Goal: Information Seeking & Learning: Learn about a topic

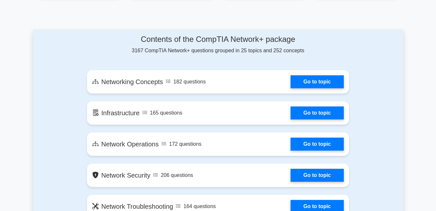
scroll to position [357, 0]
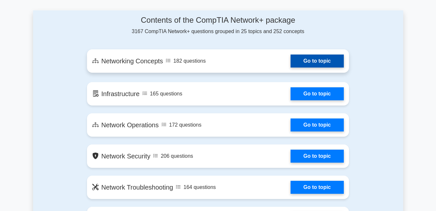
click at [320, 60] on link "Go to topic" at bounding box center [316, 60] width 53 height 13
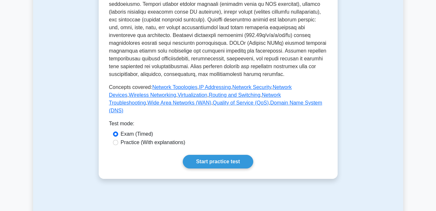
scroll to position [292, 0]
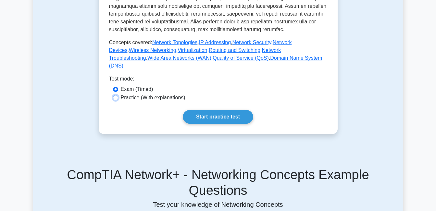
click at [117, 100] on input "Practice (With explanations)" at bounding box center [115, 97] width 5 height 5
radio input "true"
click at [218, 123] on link "Start practice test" at bounding box center [218, 117] width 70 height 14
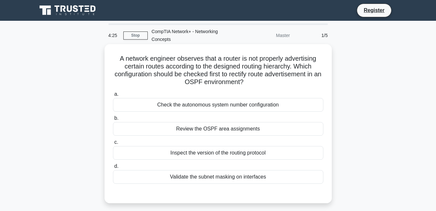
click at [251, 127] on div "Review the OSPF area assignments" at bounding box center [218, 129] width 210 height 14
click at [113, 120] on input "b. Review the OSPF area assignments" at bounding box center [113, 118] width 0 height 4
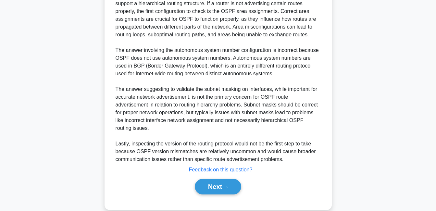
scroll to position [221, 0]
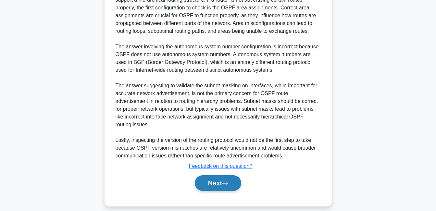
click at [222, 175] on button "Next" at bounding box center [218, 183] width 46 height 16
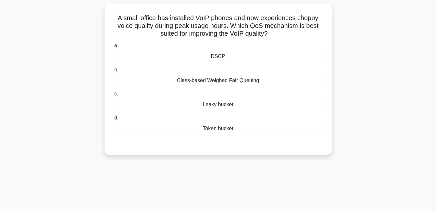
scroll to position [10, 0]
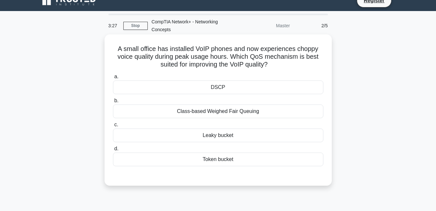
click at [220, 85] on div "DSCP" at bounding box center [218, 87] width 210 height 14
click at [113, 79] on input "a. DSCP" at bounding box center [113, 77] width 0 height 4
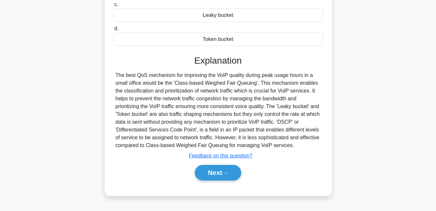
scroll to position [139, 0]
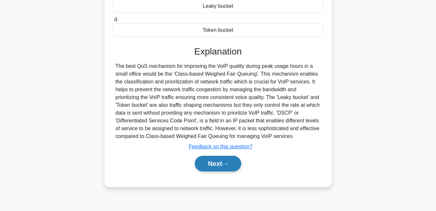
click at [212, 163] on button "Next" at bounding box center [218, 164] width 46 height 16
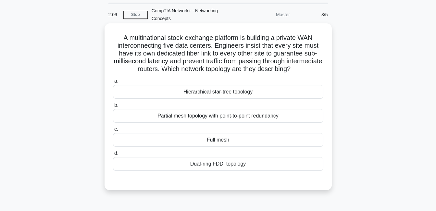
scroll to position [32, 0]
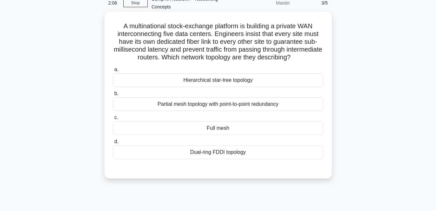
click at [210, 150] on div "Dual-ring FDDI topology" at bounding box center [218, 152] width 210 height 14
click at [113, 144] on input "d. Dual-ring FDDI topology" at bounding box center [113, 141] width 0 height 4
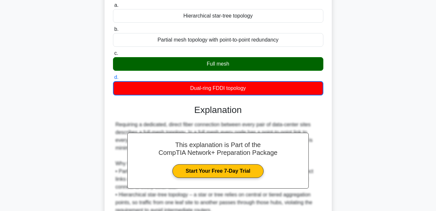
scroll to position [182, 0]
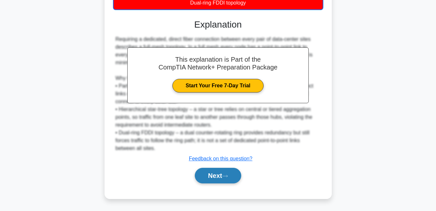
click at [228, 177] on icon at bounding box center [225, 176] width 6 height 4
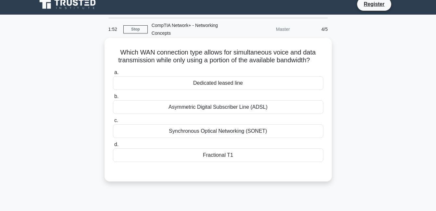
scroll to position [0, 0]
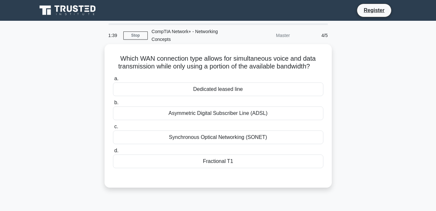
click at [220, 90] on div "Dedicated leased line" at bounding box center [218, 89] width 210 height 14
click at [113, 81] on input "a. Dedicated leased line" at bounding box center [113, 79] width 0 height 4
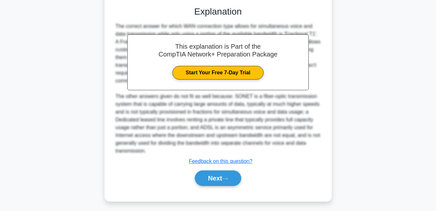
scroll to position [175, 0]
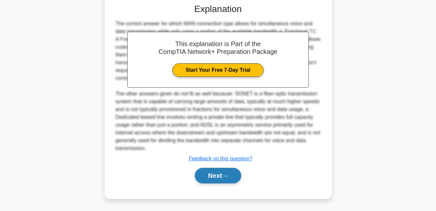
click at [225, 169] on button "Next" at bounding box center [218, 176] width 46 height 16
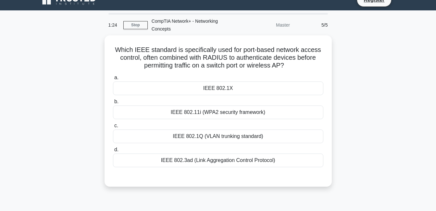
scroll to position [0, 0]
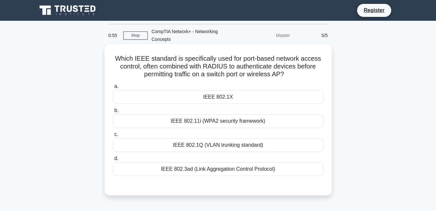
click at [216, 97] on div "IEEE 802.1X" at bounding box center [218, 97] width 210 height 14
click at [113, 89] on input "a. IEEE 802.1X" at bounding box center [113, 86] width 0 height 4
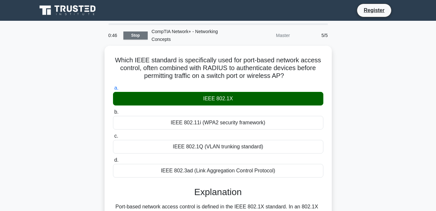
click at [142, 35] on link "Stop" at bounding box center [135, 35] width 24 height 8
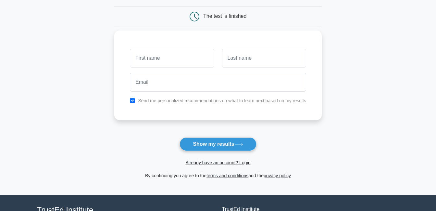
scroll to position [51, 0]
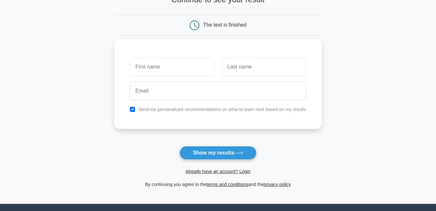
click at [156, 65] on input "text" at bounding box center [172, 66] width 84 height 19
type input "paluram"
click at [245, 64] on input "text" at bounding box center [264, 66] width 84 height 19
type input "tudu"
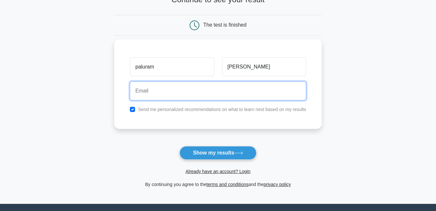
click at [199, 90] on input "email" at bounding box center [218, 90] width 176 height 19
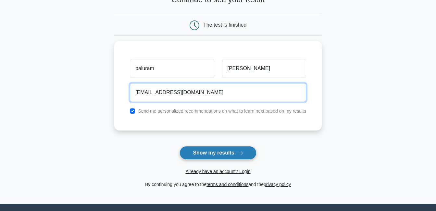
type input "paluramtudu@2005gmil.com"
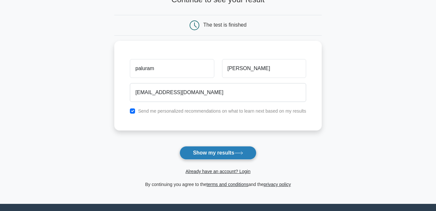
click at [228, 153] on button "Show my results" at bounding box center [217, 153] width 77 height 14
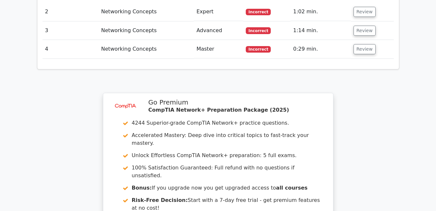
scroll to position [993, 0]
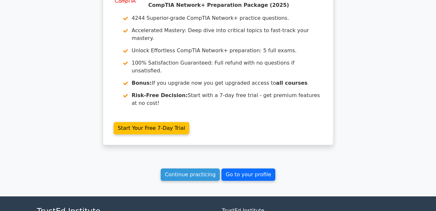
click at [244, 168] on link "Go to your profile" at bounding box center [248, 174] width 54 height 12
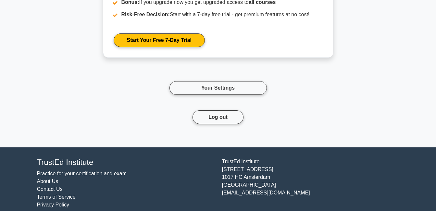
scroll to position [691, 0]
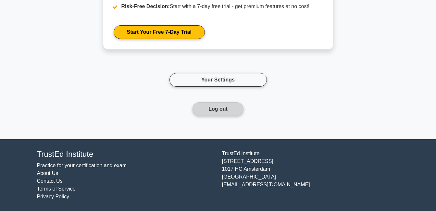
click at [214, 109] on button "Log out" at bounding box center [217, 109] width 51 height 14
